Goal: Navigation & Orientation: Find specific page/section

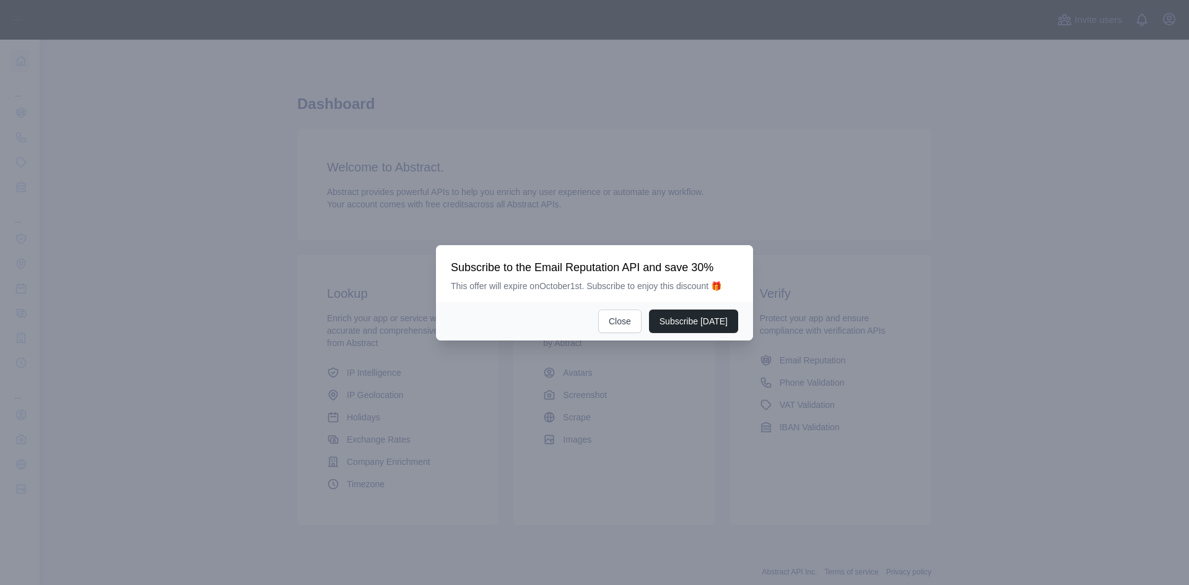
drag, startPoint x: 0, startPoint y: 0, endPoint x: 737, endPoint y: 151, distance: 752.6
click at [737, 150] on div at bounding box center [594, 292] width 1189 height 585
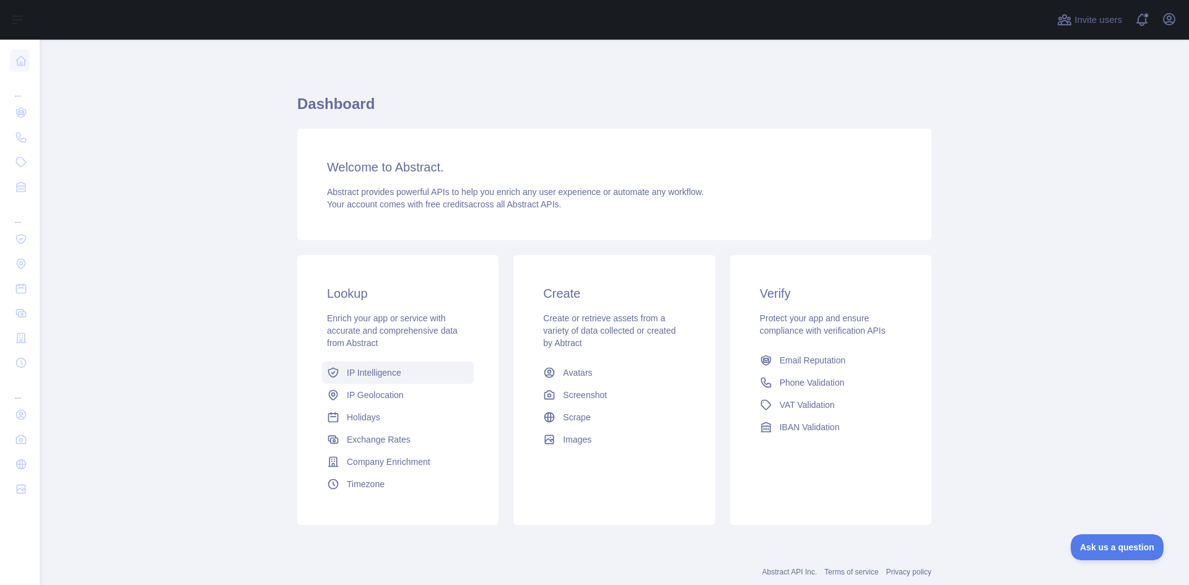
click at [378, 375] on span "IP Intelligence" at bounding box center [374, 372] width 54 height 12
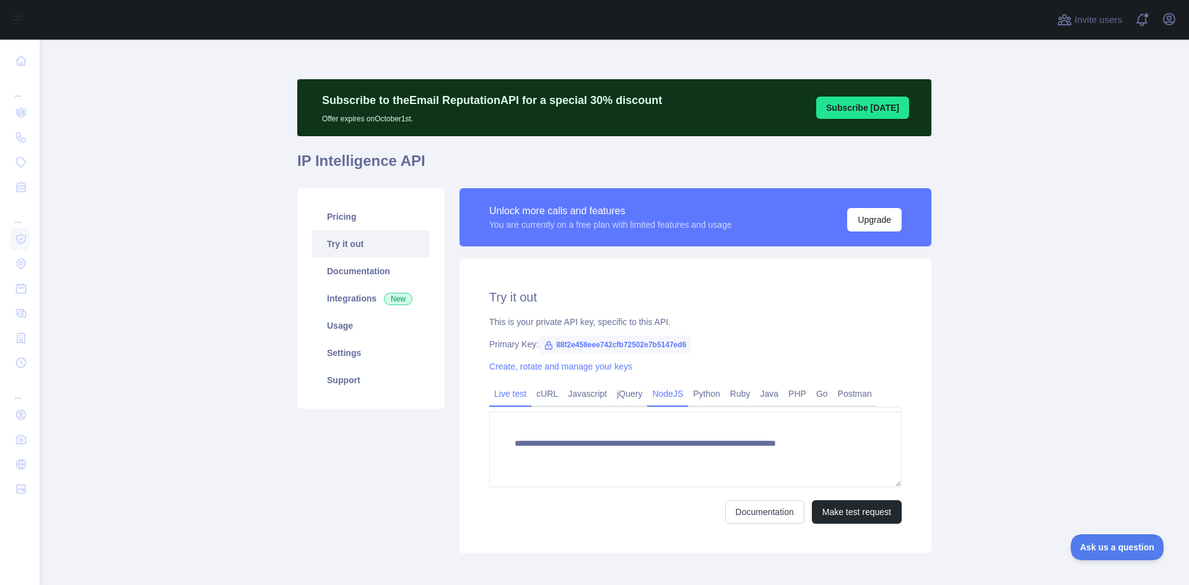
type textarea "**********"
click at [960, 444] on main "**********" at bounding box center [614, 312] width 1149 height 545
click at [834, 506] on button "Make test request" at bounding box center [857, 512] width 90 height 24
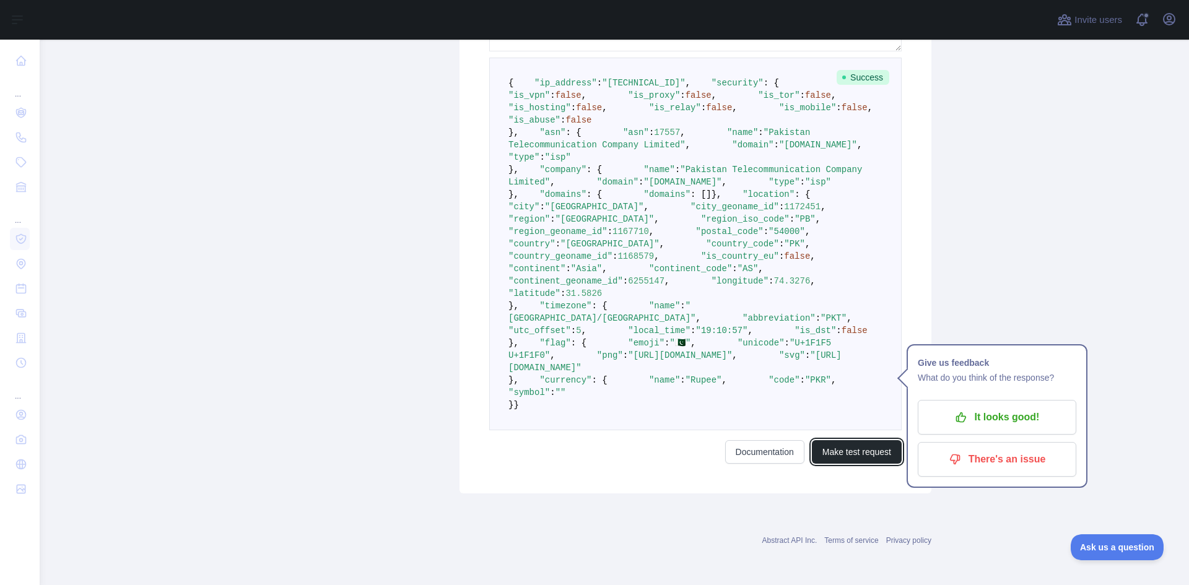
scroll to position [485, 0]
click at [441, 234] on div "Pricing Try it out Documentation Integrations New Usage Settings Support" at bounding box center [371, 122] width 162 height 741
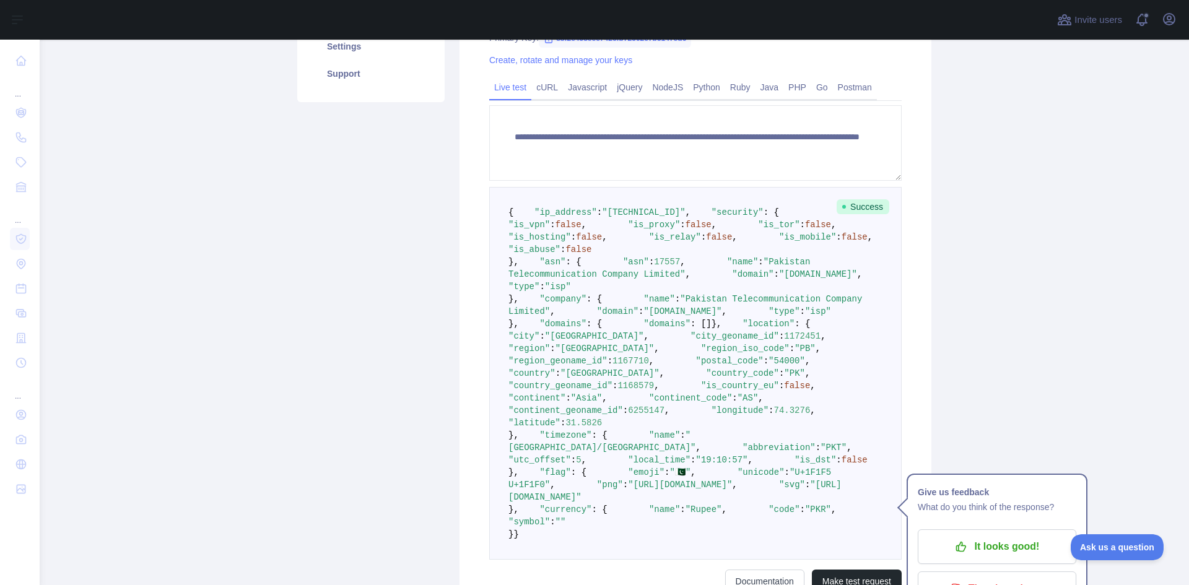
scroll to position [300, 0]
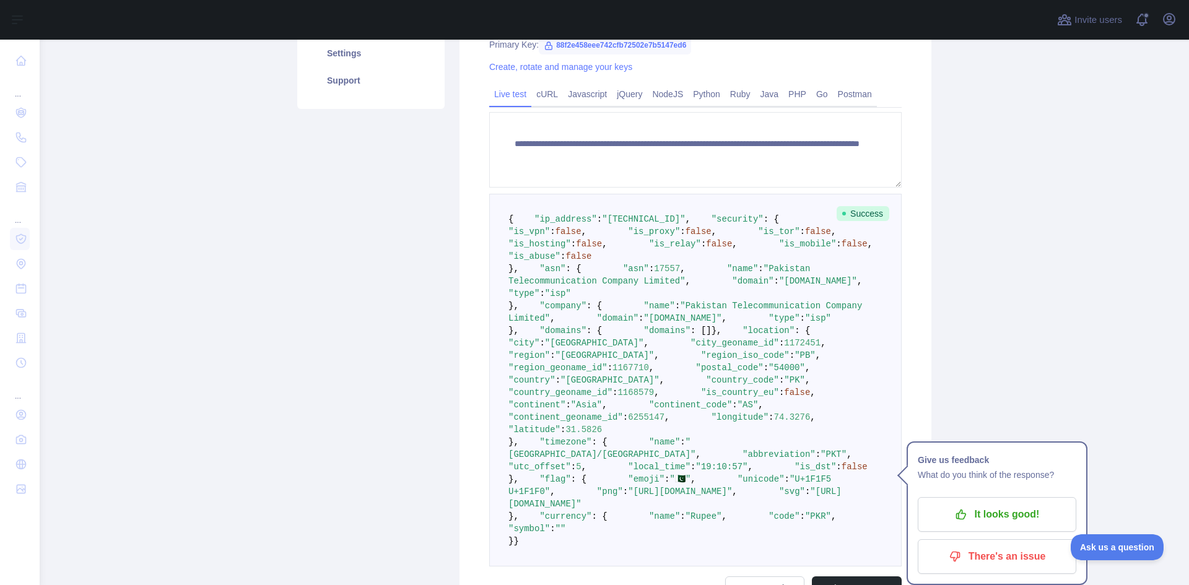
click at [446, 245] on div "Pricing Try it out Documentation Integrations New Usage Settings Support" at bounding box center [371, 259] width 162 height 741
click at [926, 278] on div "**********" at bounding box center [695, 294] width 472 height 670
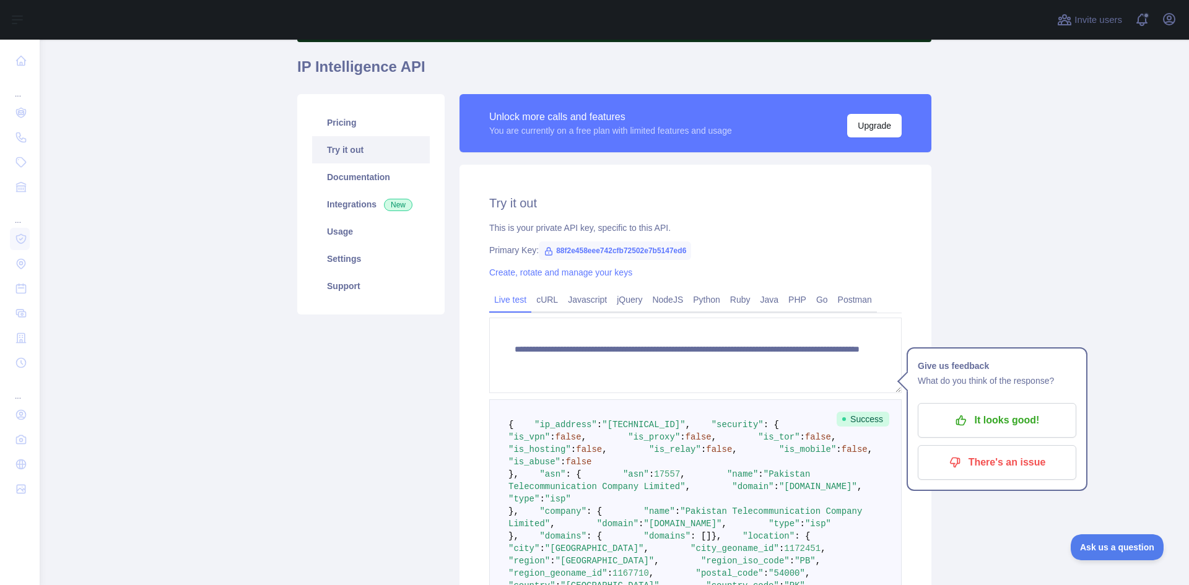
scroll to position [0, 0]
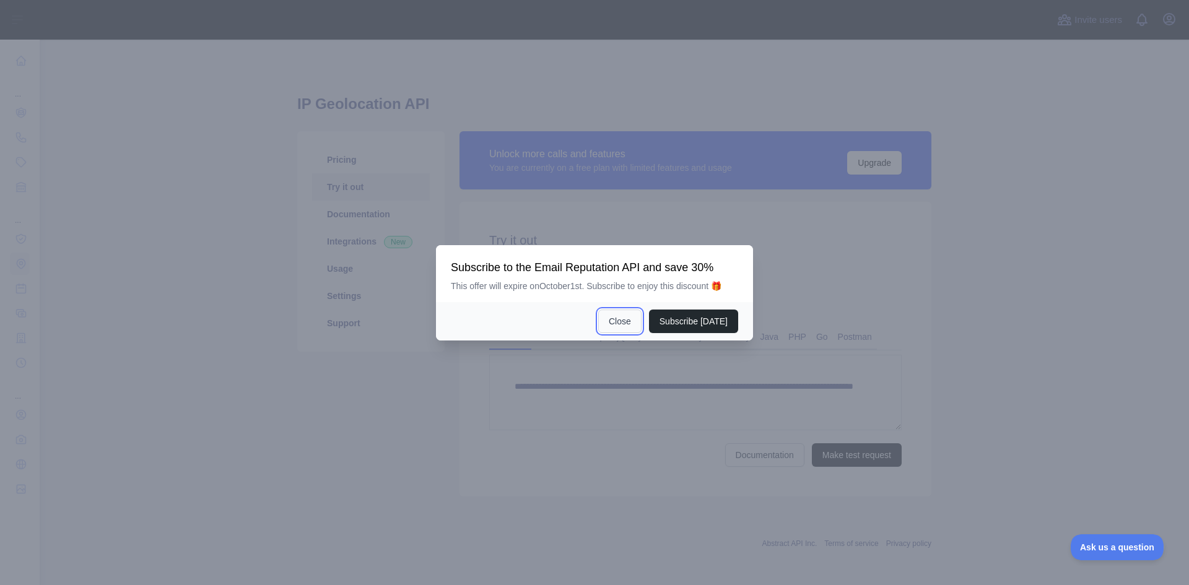
click at [630, 318] on button "Close" at bounding box center [619, 322] width 43 height 24
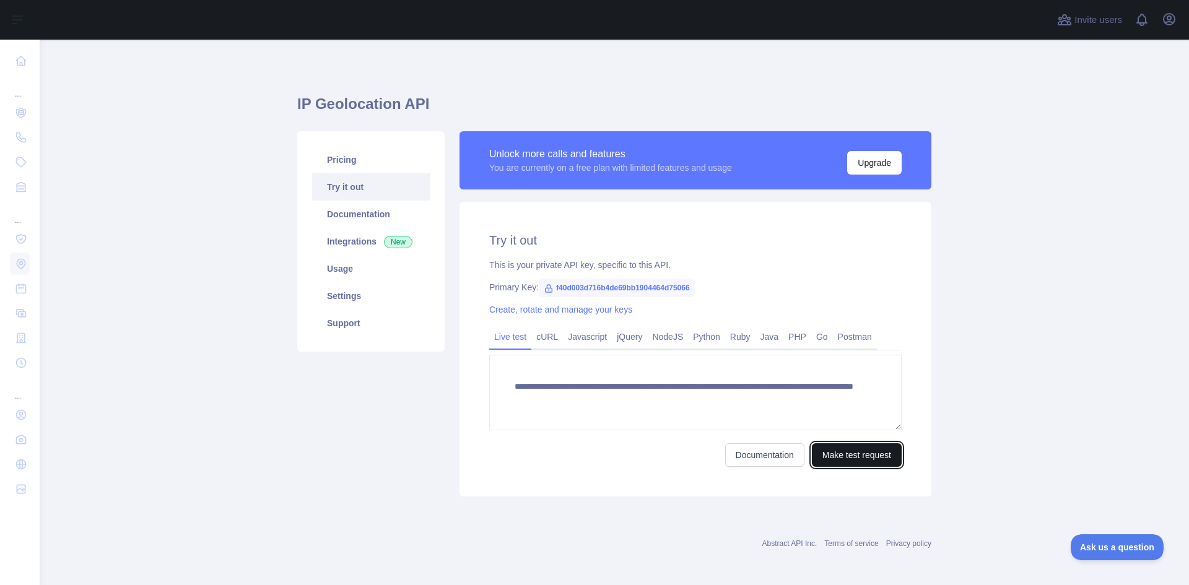
click at [864, 453] on button "Make test request" at bounding box center [857, 455] width 90 height 24
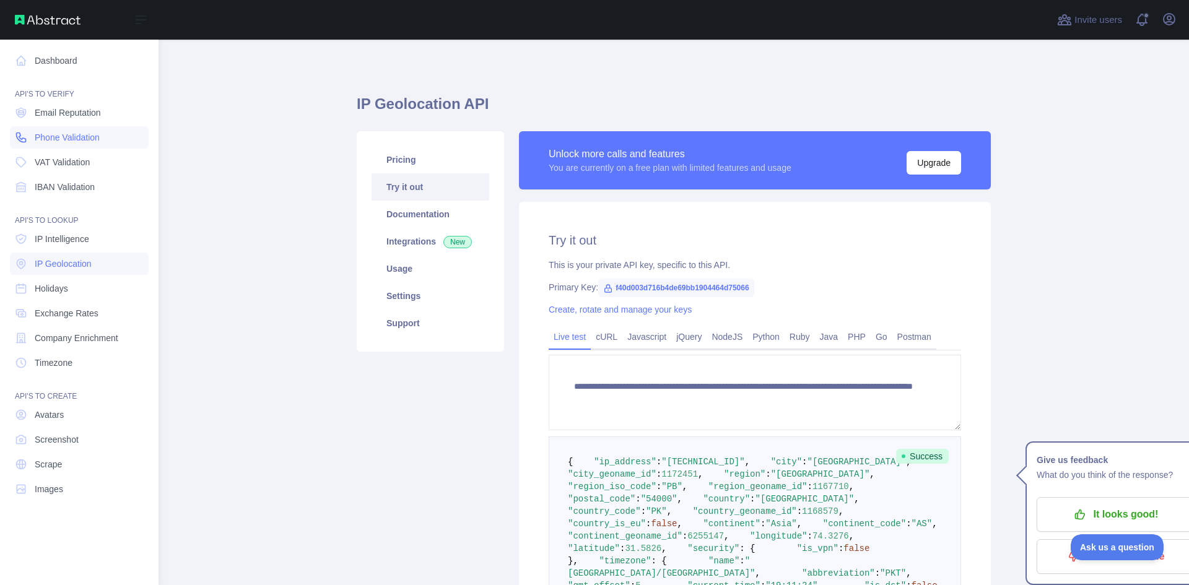
click at [81, 139] on span "Phone Validation" at bounding box center [67, 137] width 65 height 12
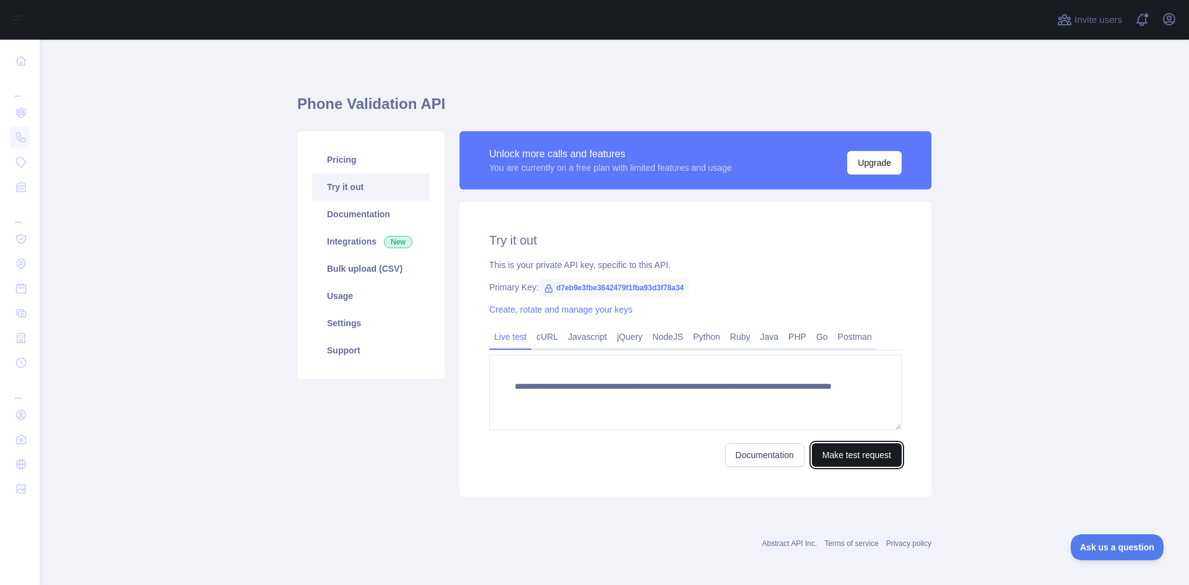
click at [838, 451] on button "Make test request" at bounding box center [857, 455] width 90 height 24
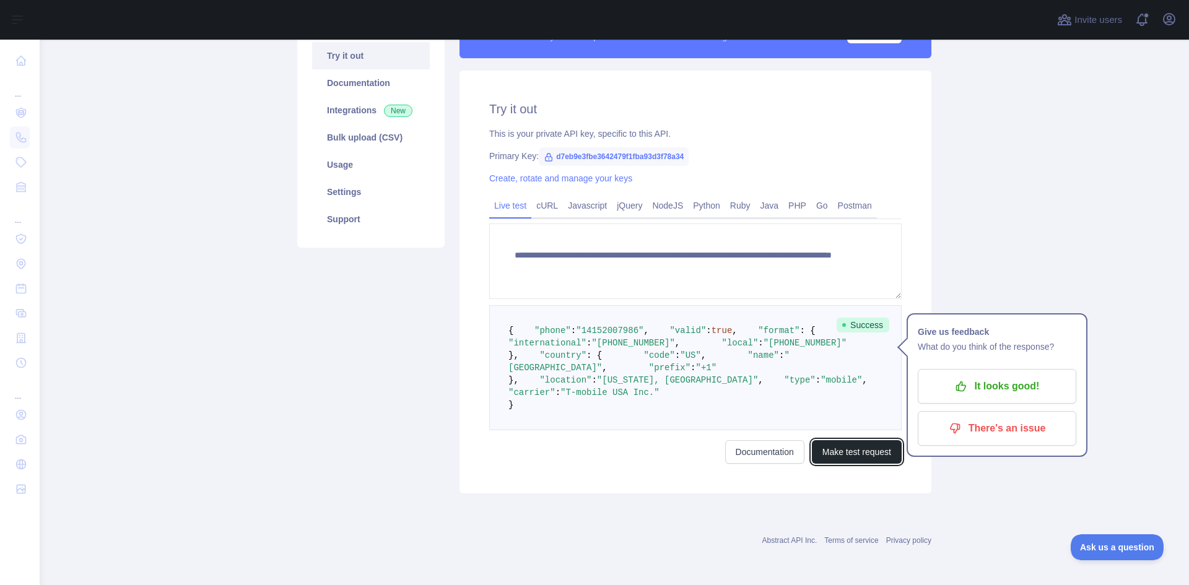
scroll to position [186, 0]
click at [1009, 227] on main "**********" at bounding box center [614, 312] width 1149 height 545
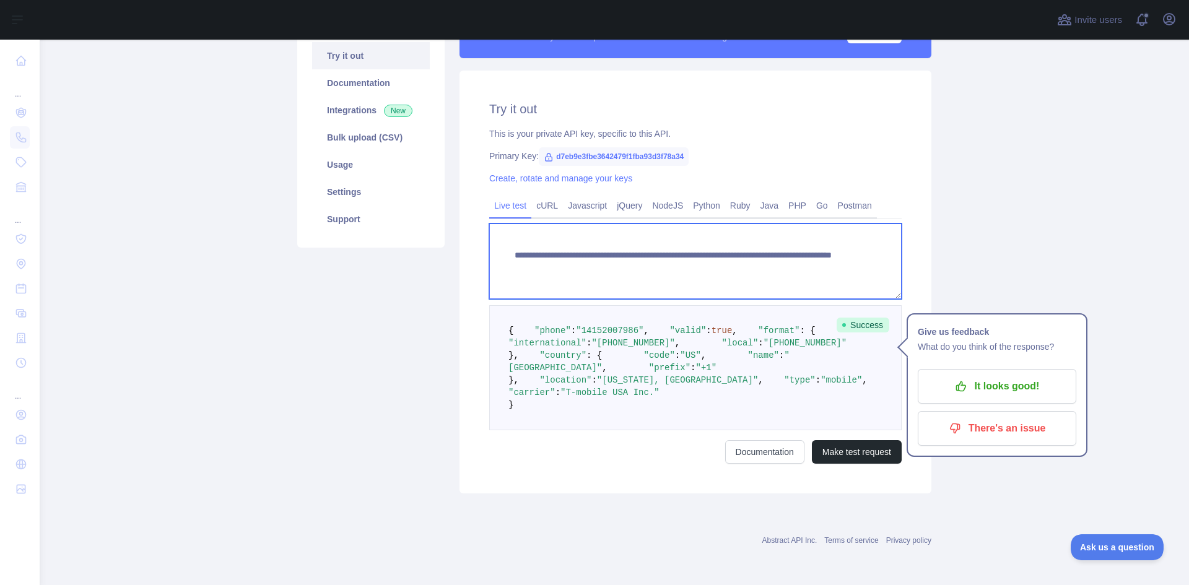
click at [738, 227] on textarea "**********" at bounding box center [695, 261] width 412 height 76
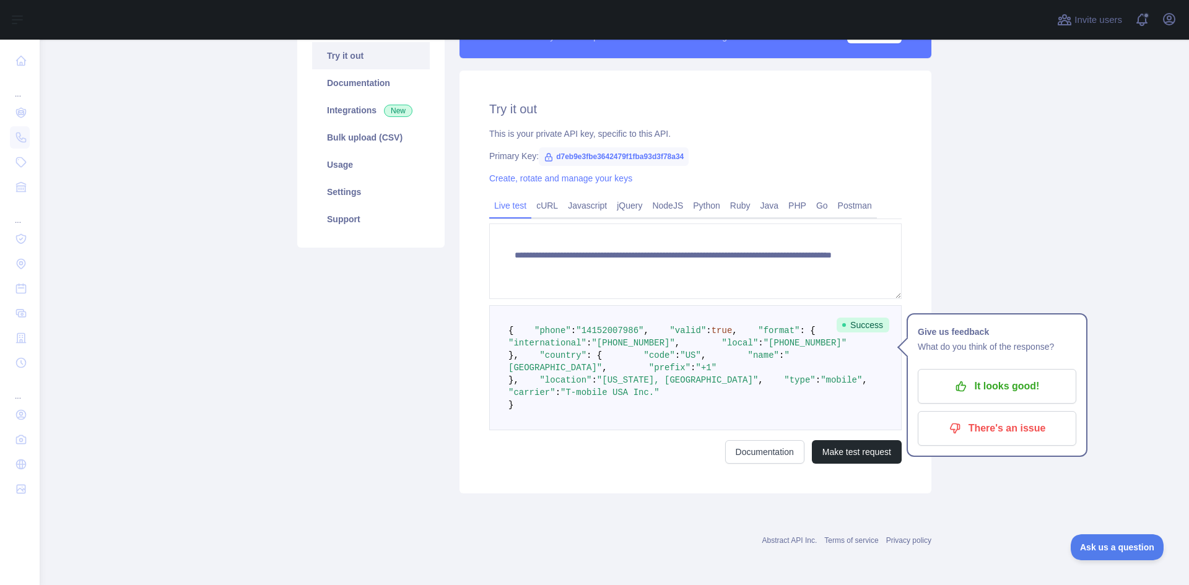
click at [588, 147] on span "d7eb9e3fbe3642479f1fba93d3f78a34" at bounding box center [614, 156] width 150 height 19
click at [433, 256] on div "Pricing Try it out Documentation Integrations New Bulk upload (CSV) Usage Setti…" at bounding box center [371, 246] width 162 height 493
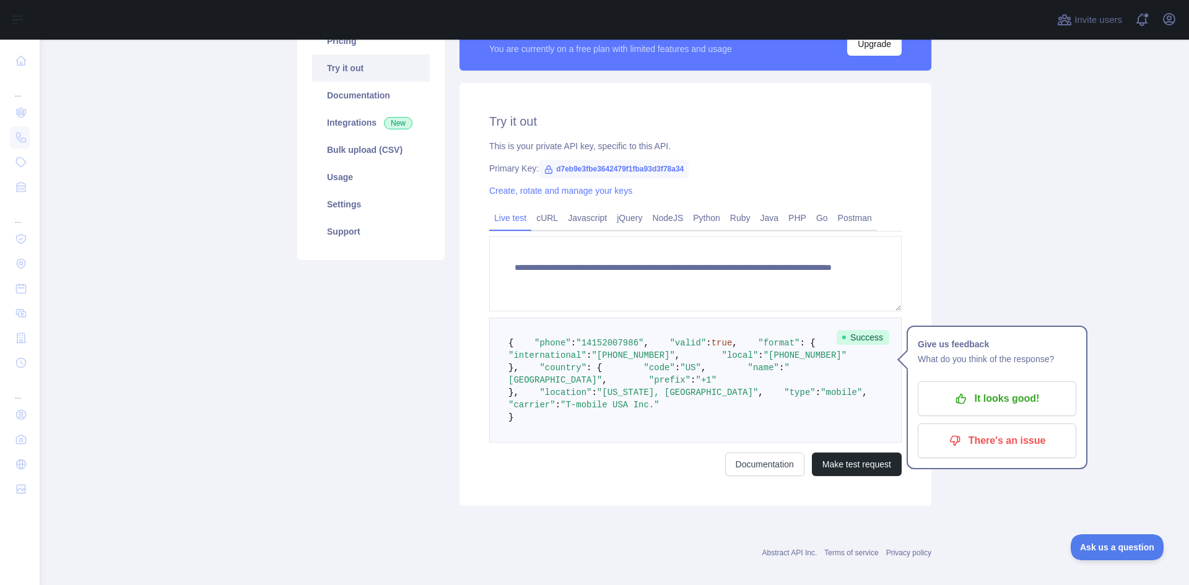
scroll to position [0, 0]
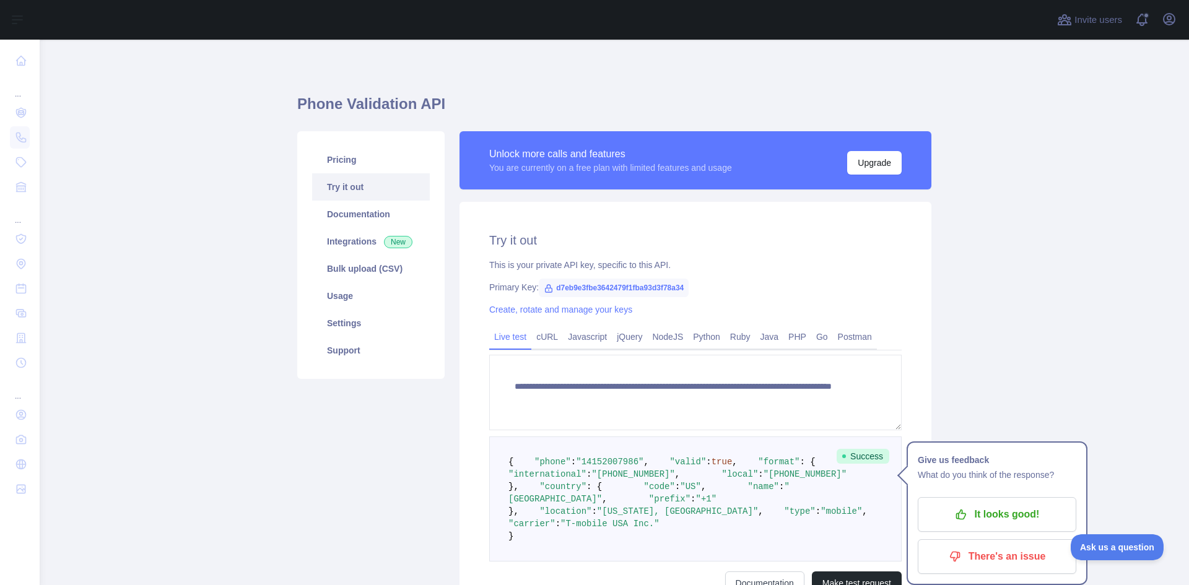
click at [241, 243] on main "**********" at bounding box center [614, 312] width 1149 height 545
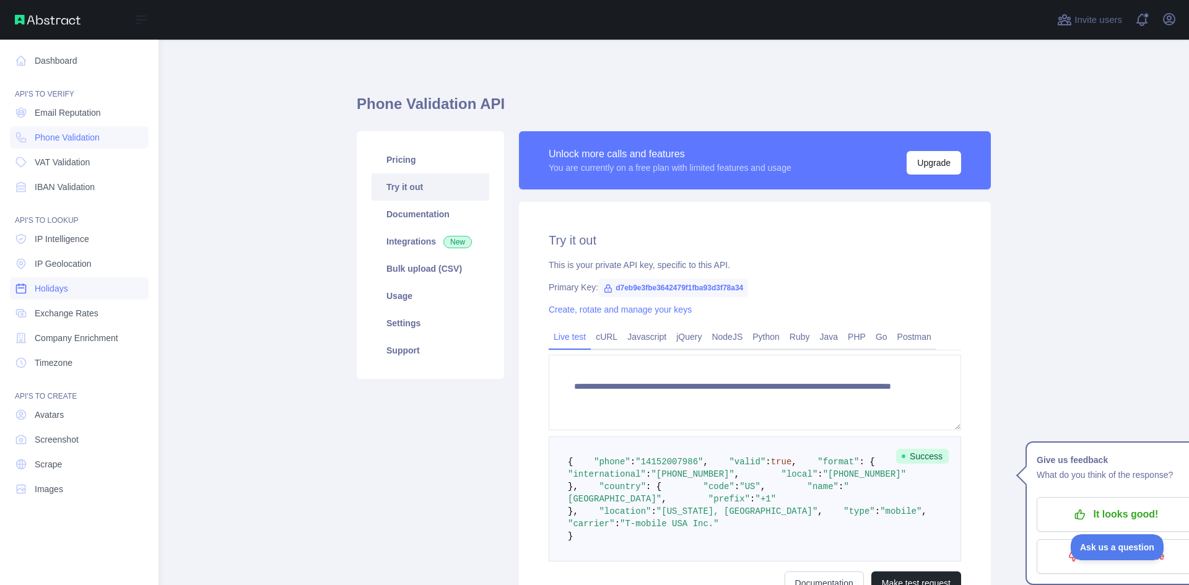
click at [60, 289] on span "Holidays" at bounding box center [51, 288] width 33 height 12
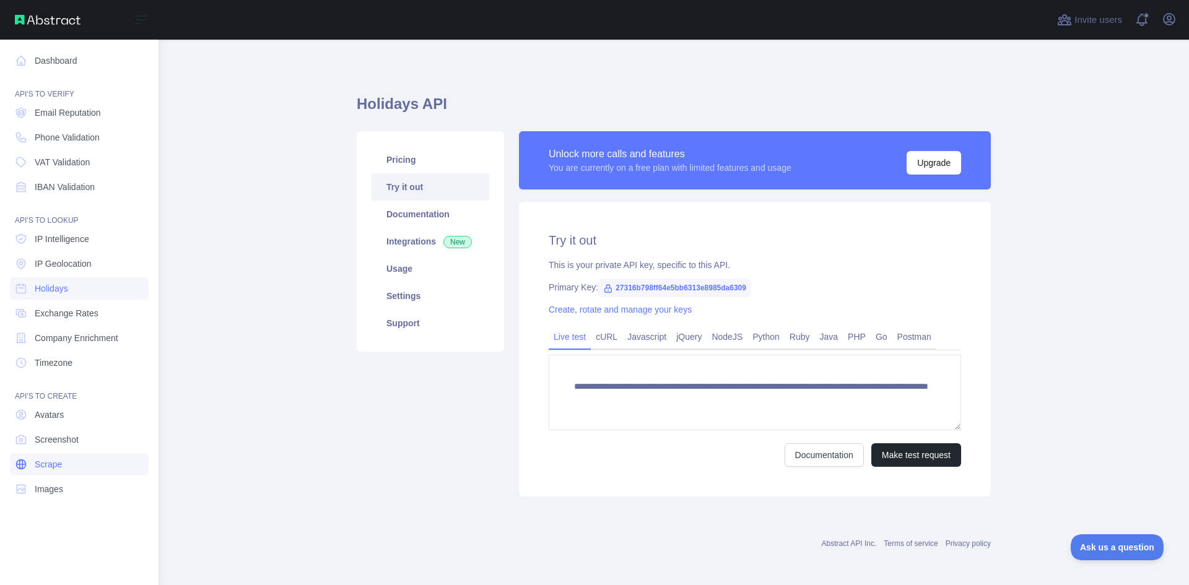
click at [57, 464] on span "Scrape" at bounding box center [48, 464] width 27 height 12
click at [70, 132] on span "Phone Validation" at bounding box center [67, 137] width 65 height 12
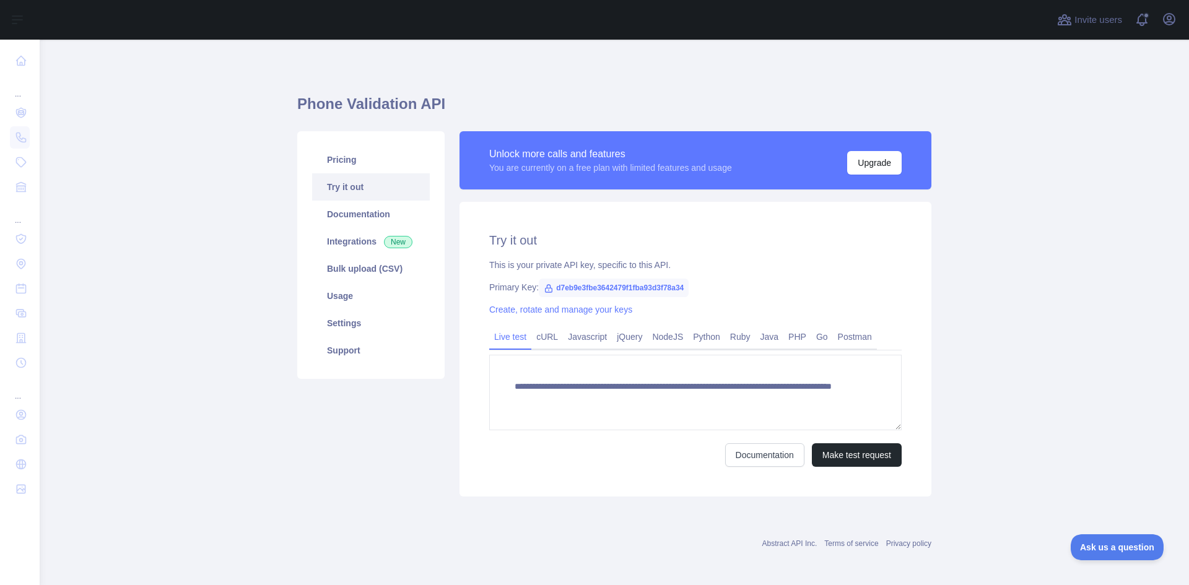
click at [393, 408] on div "Pricing Try it out Documentation Integrations New Bulk upload (CSV) Usage Setti…" at bounding box center [371, 313] width 162 height 365
click at [452, 312] on div "**********" at bounding box center [695, 313] width 487 height 365
click at [382, 433] on div "Pricing Try it out Documentation Integrations New Bulk upload (CSV) Usage Setti…" at bounding box center [371, 313] width 162 height 365
click at [347, 334] on link "Settings" at bounding box center [371, 323] width 118 height 27
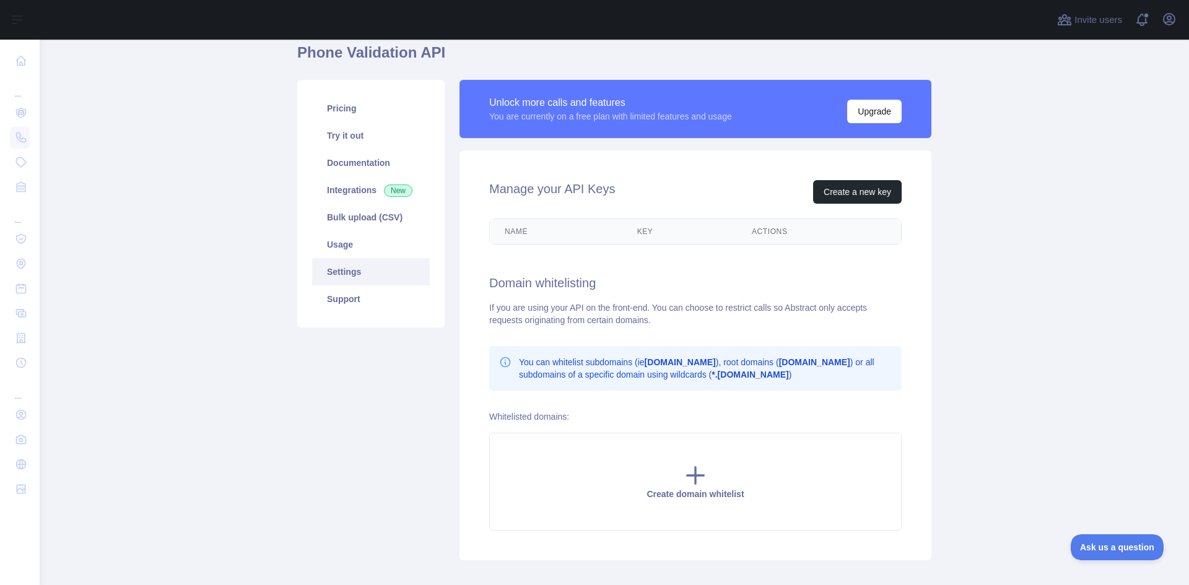
scroll to position [118, 0]
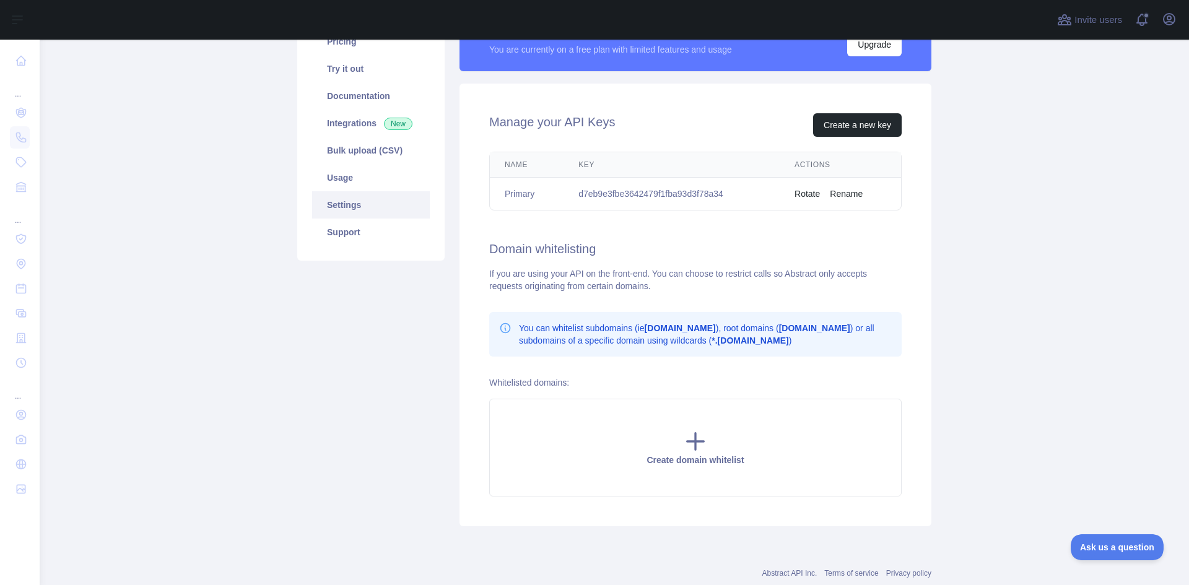
click at [394, 421] on div "Pricing Try it out Documentation Integrations New Bulk upload (CSV) Usage Setti…" at bounding box center [371, 269] width 162 height 513
click at [341, 232] on link "Support" at bounding box center [371, 232] width 118 height 27
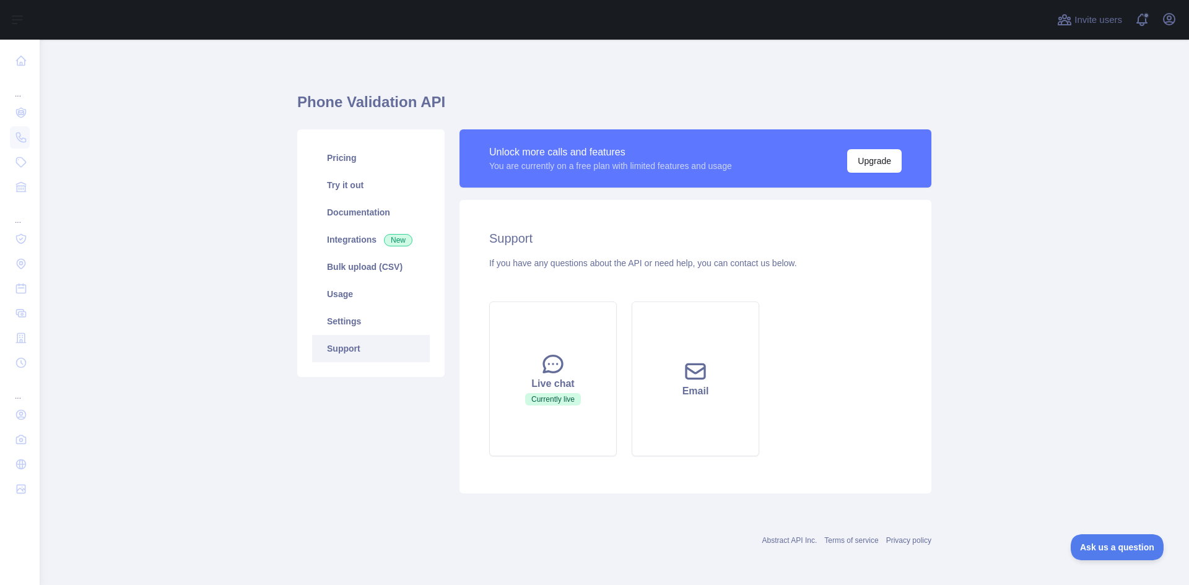
scroll to position [2, 0]
click at [342, 164] on link "Pricing" at bounding box center [371, 157] width 118 height 27
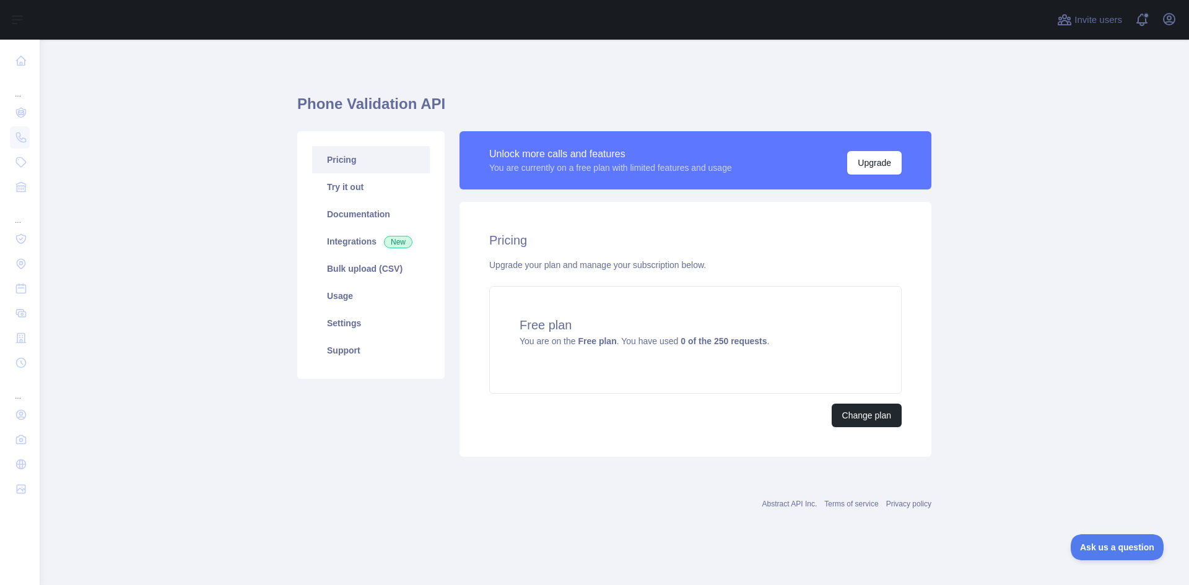
click at [219, 183] on main "Phone Validation API Pricing Try it out Documentation Integrations New Bulk upl…" at bounding box center [614, 312] width 1149 height 545
